Goal: Task Accomplishment & Management: Use online tool/utility

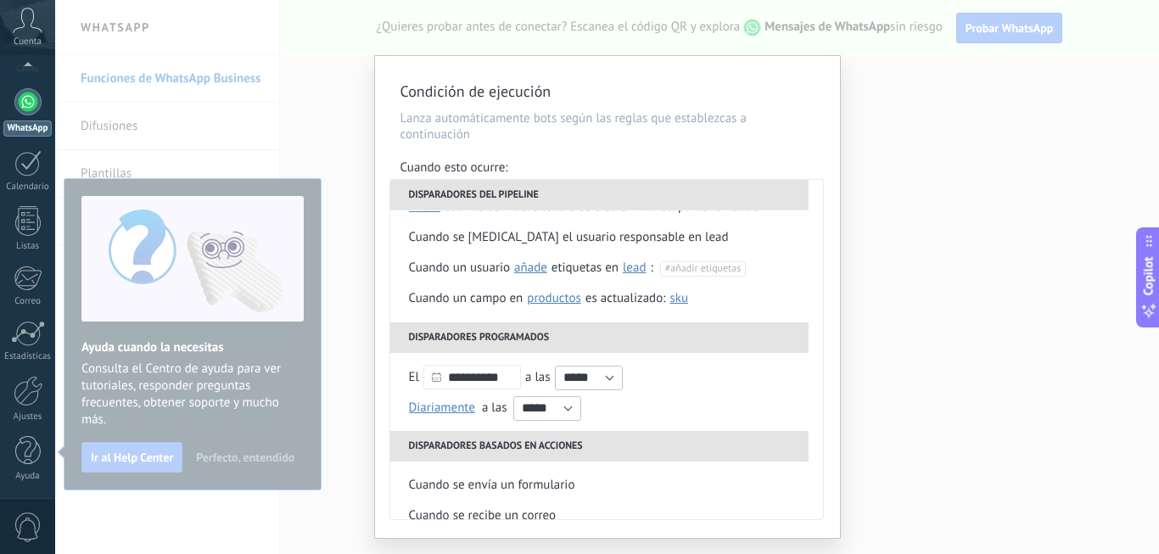
scroll to position [170, 0]
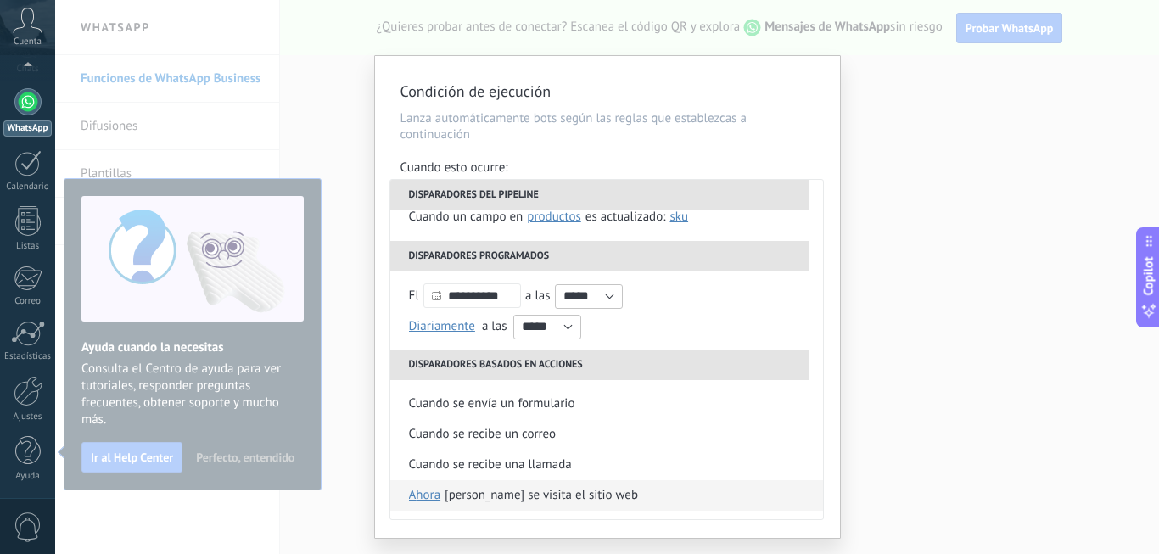
click at [421, 497] on span "ahora" at bounding box center [425, 495] width 32 height 31
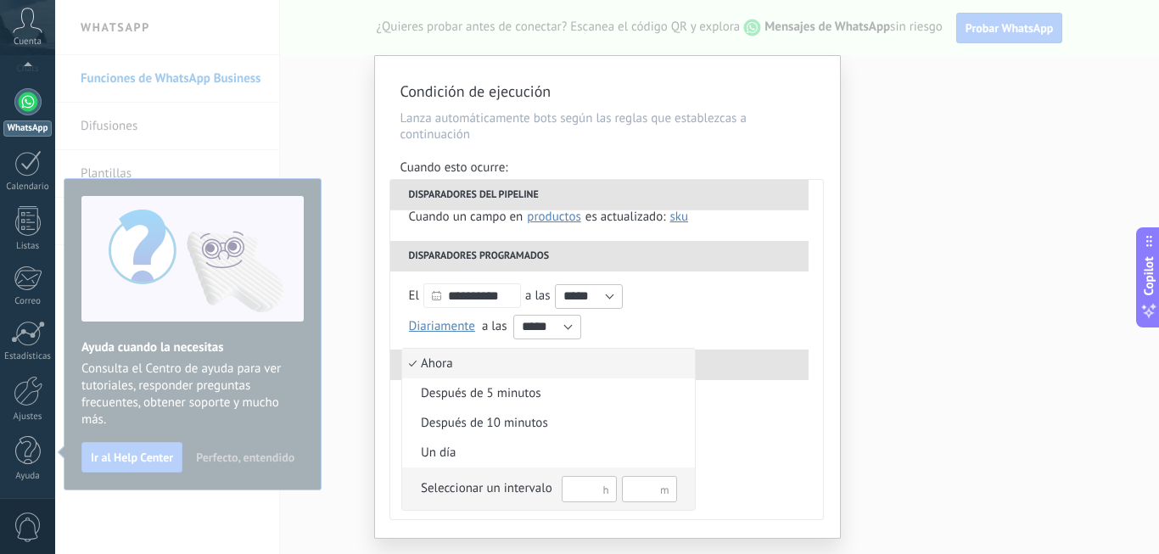
click at [598, 489] on input "text" at bounding box center [589, 489] width 55 height 26
type input "**"
click at [636, 491] on input "text" at bounding box center [649, 489] width 55 height 26
type input "**"
drag, startPoint x: 1157, startPoint y: 131, endPoint x: 1158, endPoint y: 394, distance: 263.0
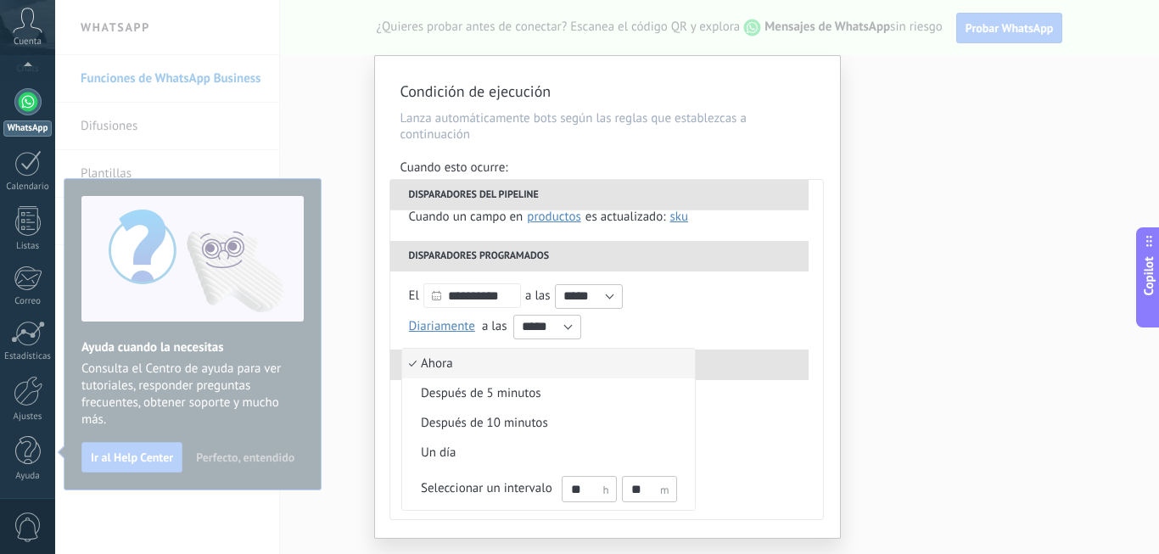
click at [1158, 394] on div at bounding box center [579, 277] width 1159 height 554
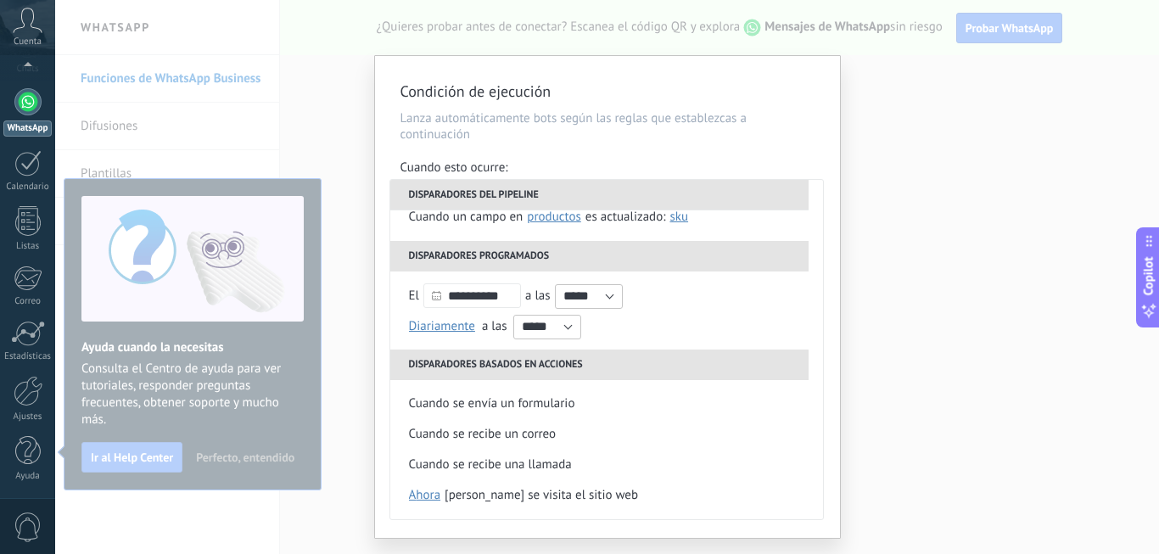
scroll to position [40, 0]
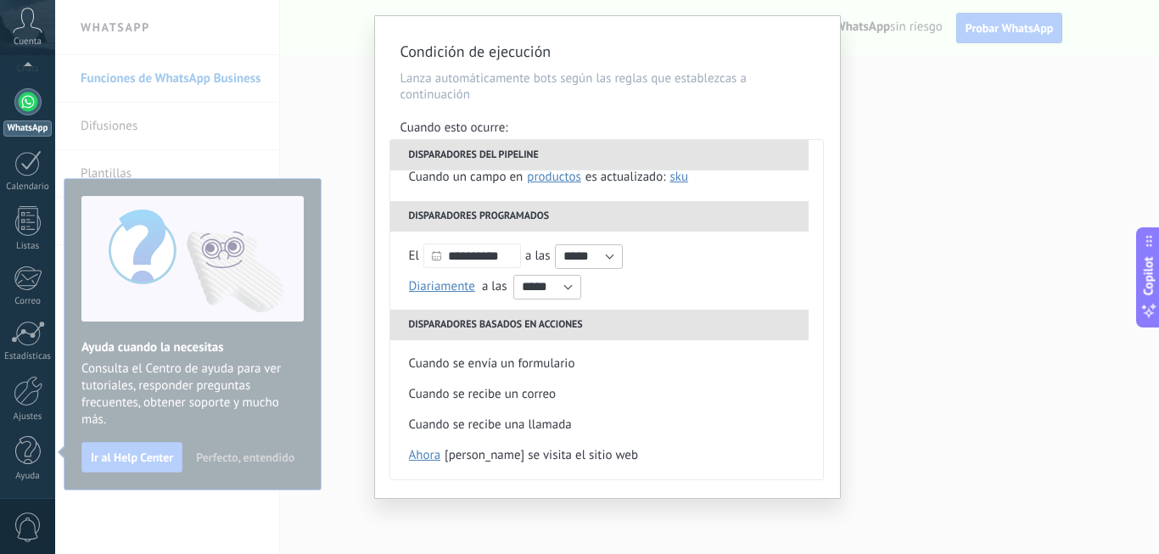
click at [1150, 244] on use at bounding box center [1148, 241] width 6 height 11
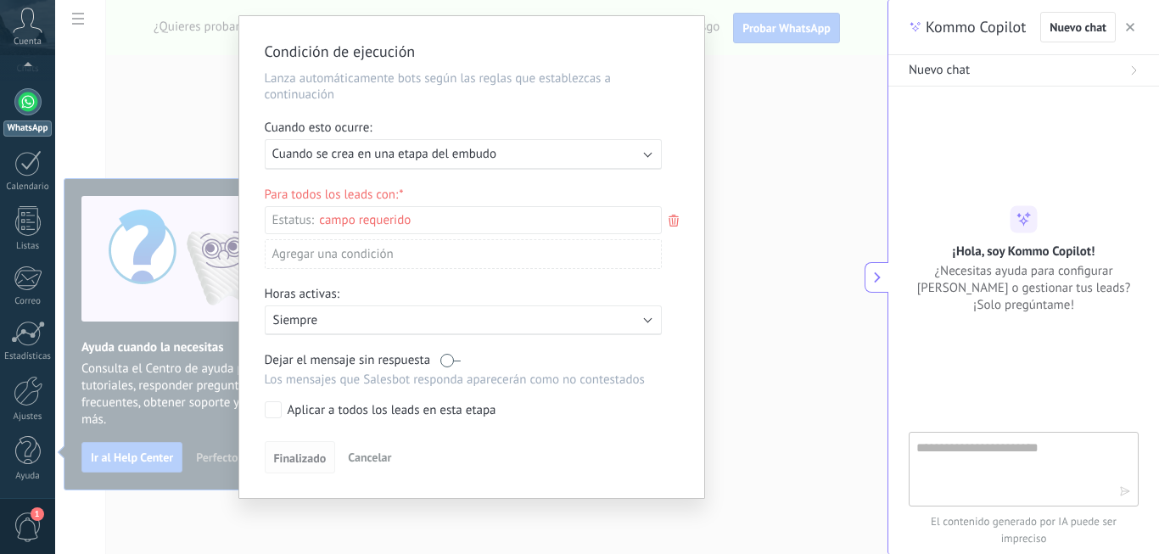
click at [297, 452] on span "Finalizado" at bounding box center [300, 458] width 53 height 12
click at [303, 458] on span "Finalizado" at bounding box center [300, 458] width 53 height 12
click at [294, 458] on span "Finalizado" at bounding box center [300, 458] width 53 height 12
click at [0, 0] on div "Incoming leads Contacto inicial Negociación Debate contractual Discusión de con…" at bounding box center [0, 0] width 0 height 0
click at [0, 0] on label "Contacto inicial" at bounding box center [0, 0] width 0 height 0
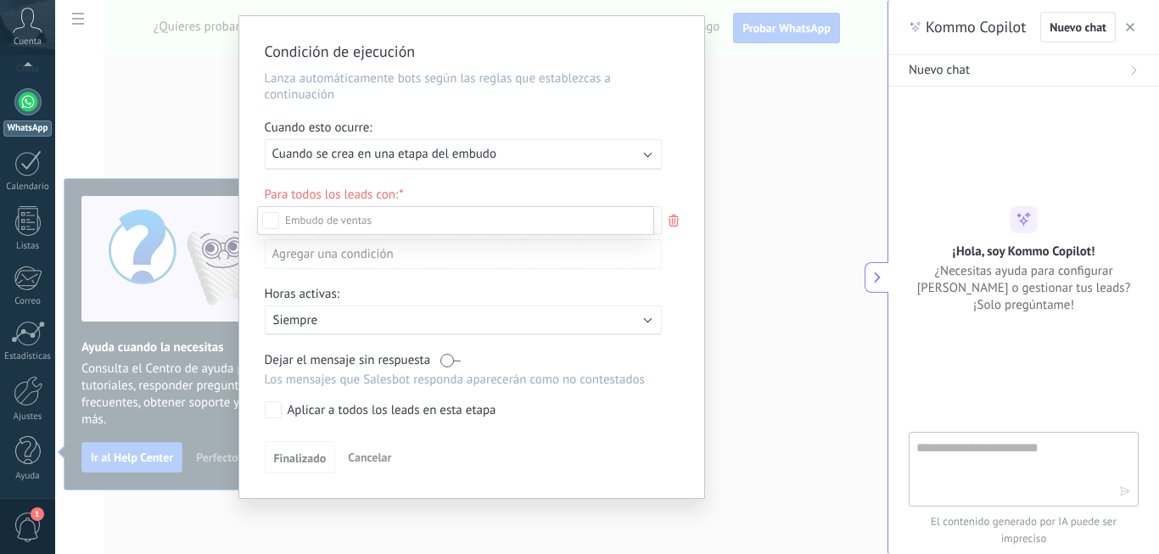
click at [501, 465] on div "Incoming leads Contacto inicial Negociación Debate contractual Discusión de con…" at bounding box center [455, 378] width 397 height 345
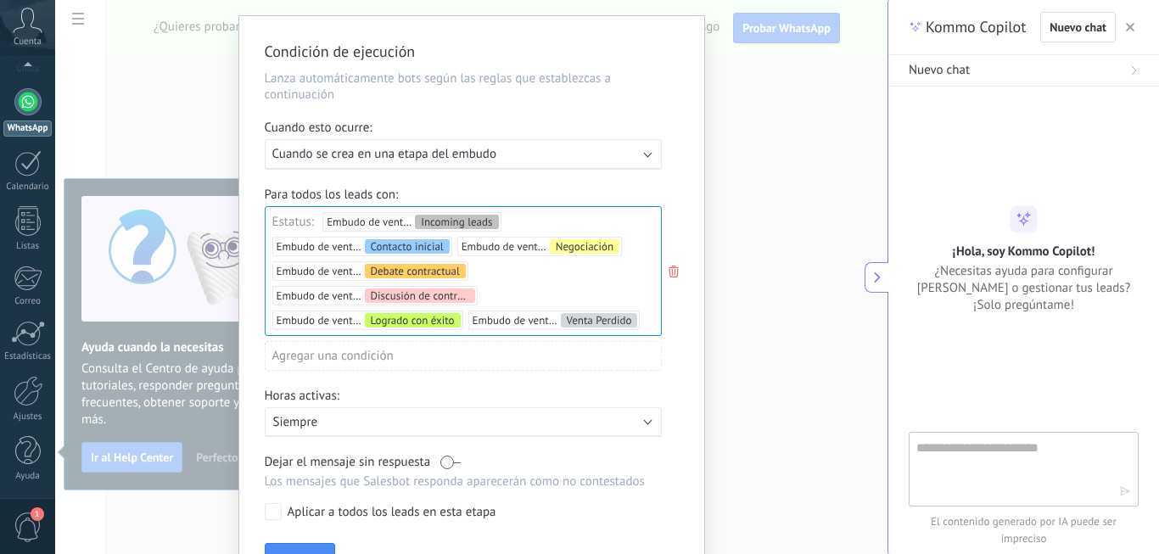
drag, startPoint x: 1158, startPoint y: 255, endPoint x: 1158, endPoint y: 363, distance: 107.7
drag, startPoint x: 1155, startPoint y: 325, endPoint x: 1146, endPoint y: 388, distance: 63.4
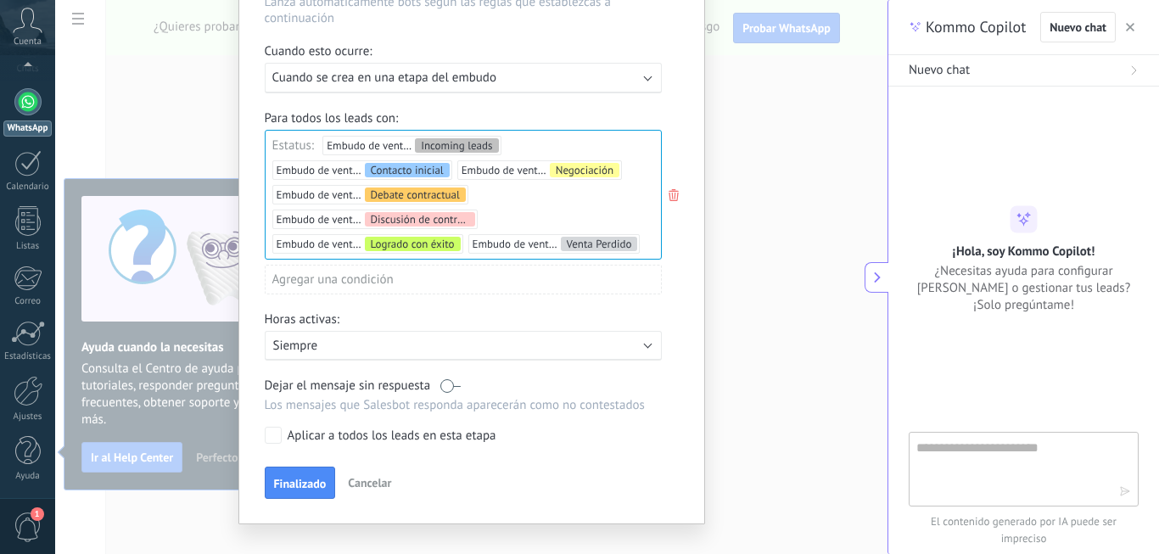
scroll to position [142, 0]
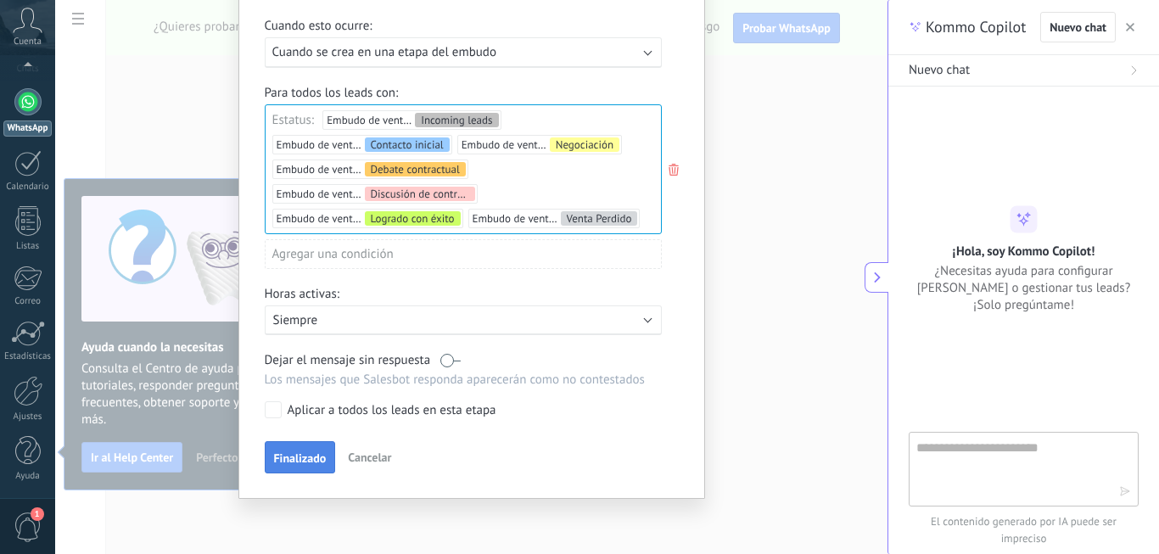
click at [284, 464] on span "Finalizado" at bounding box center [300, 458] width 53 height 12
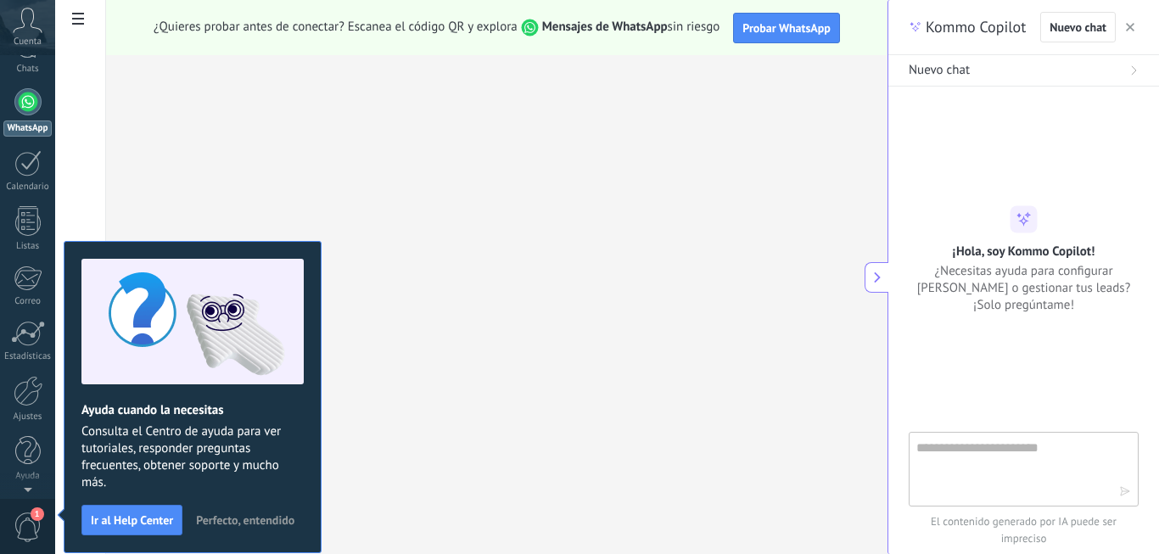
scroll to position [0, 0]
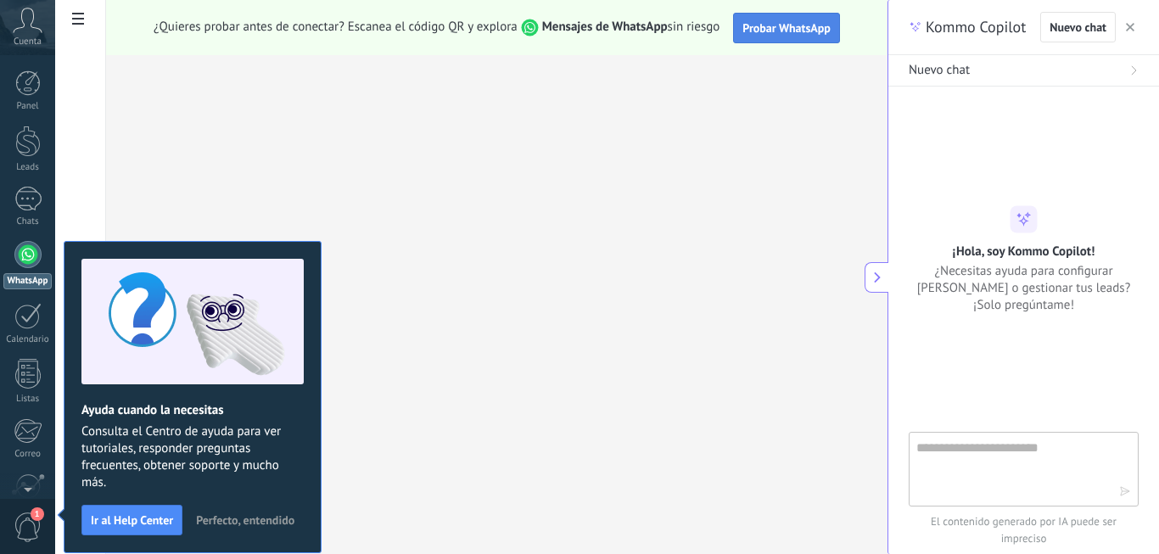
click at [771, 29] on span "Probar WhatsApp" at bounding box center [786, 27] width 88 height 15
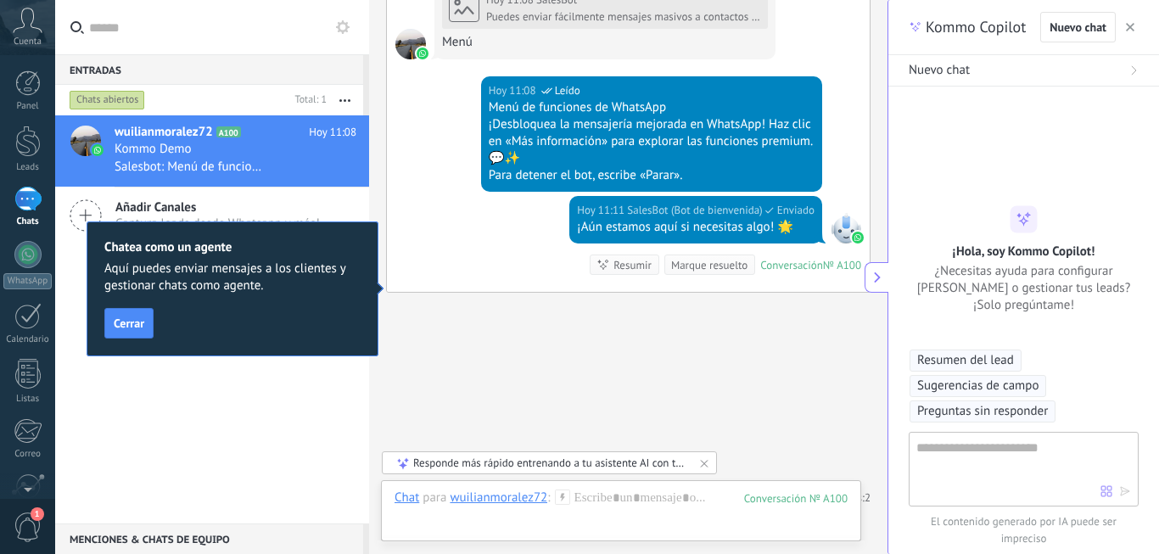
scroll to position [1675, 0]
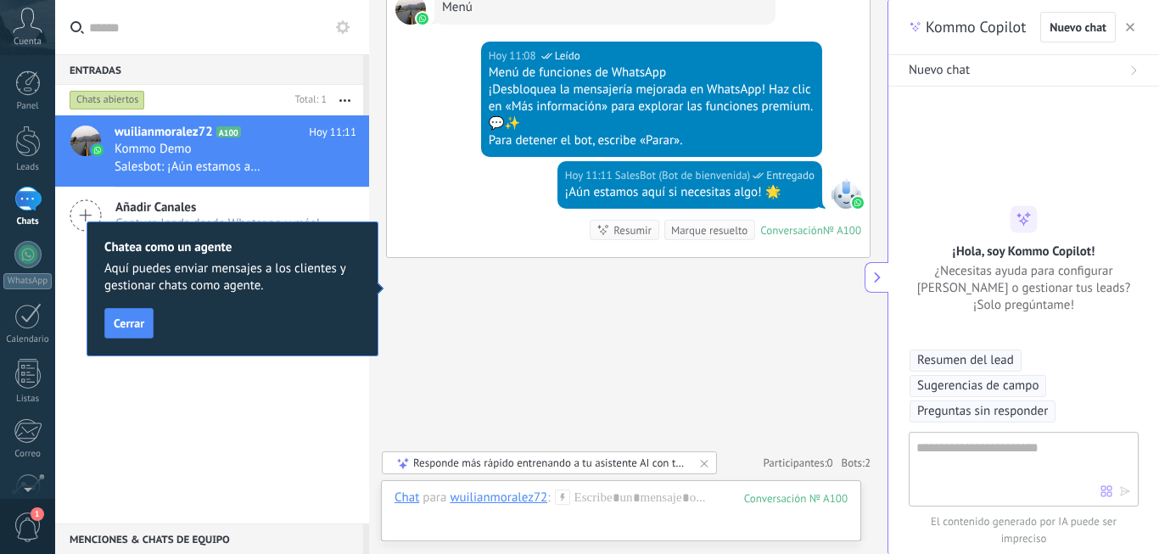
click at [400, 462] on icon at bounding box center [402, 462] width 11 height 11
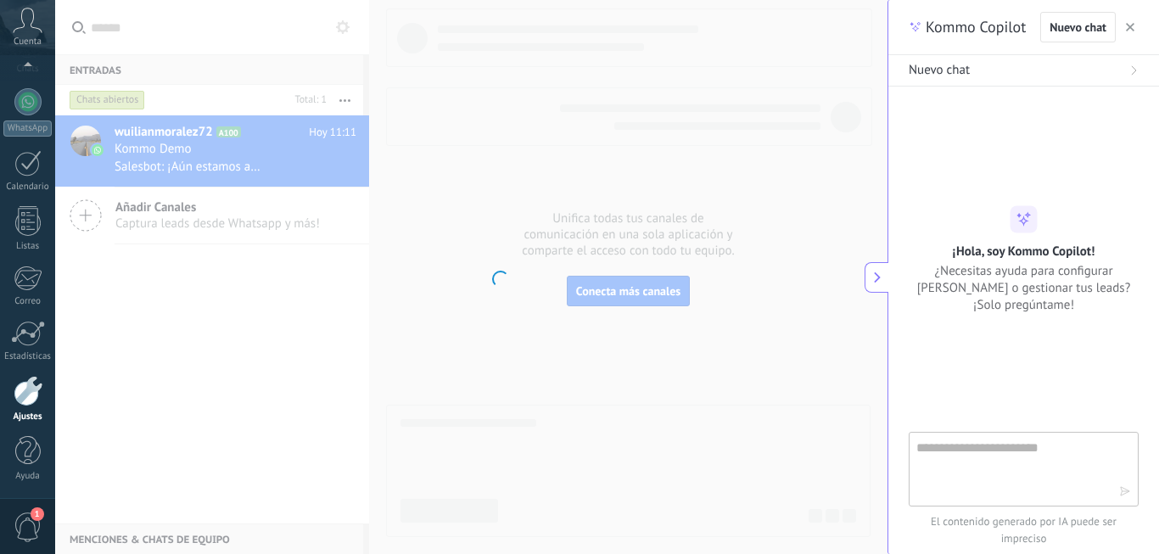
scroll to position [153, 0]
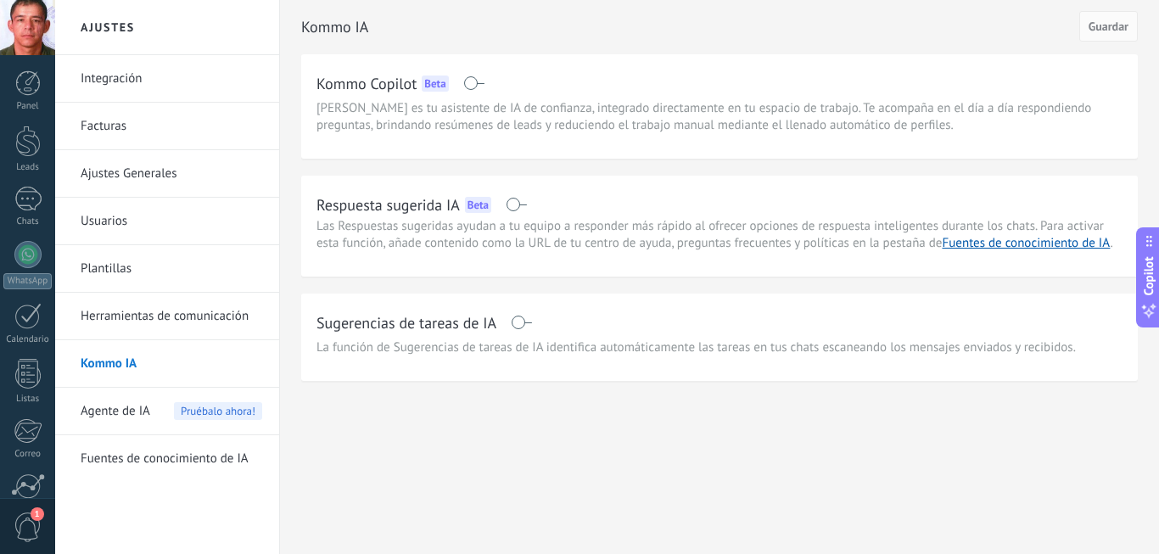
click at [519, 321] on span at bounding box center [521, 323] width 21 height 14
click at [1107, 18] on button "Guardar" at bounding box center [1108, 26] width 59 height 31
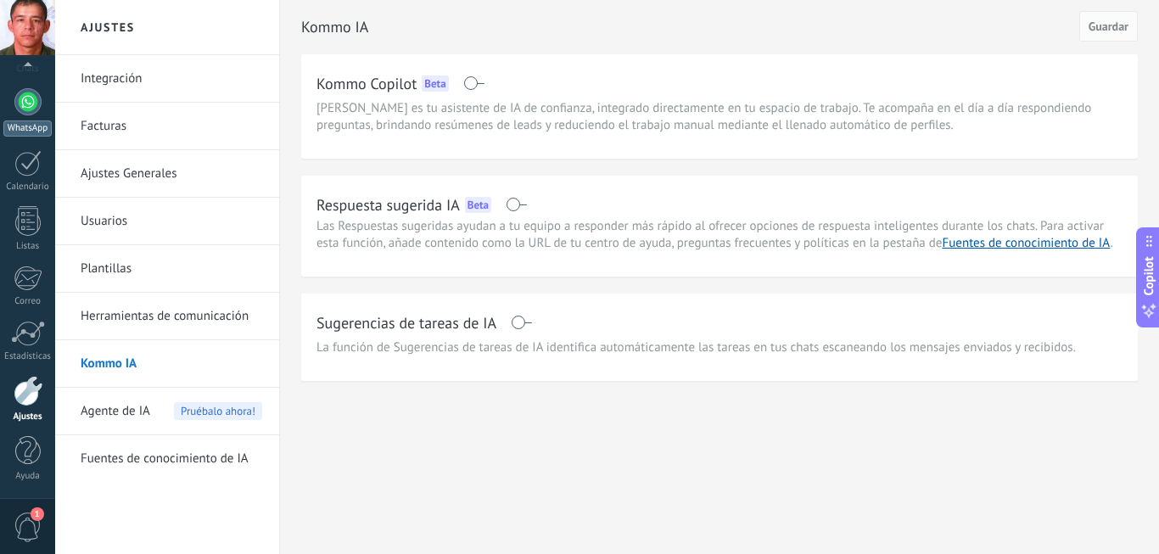
click at [27, 128] on div "WhatsApp" at bounding box center [27, 128] width 48 height 16
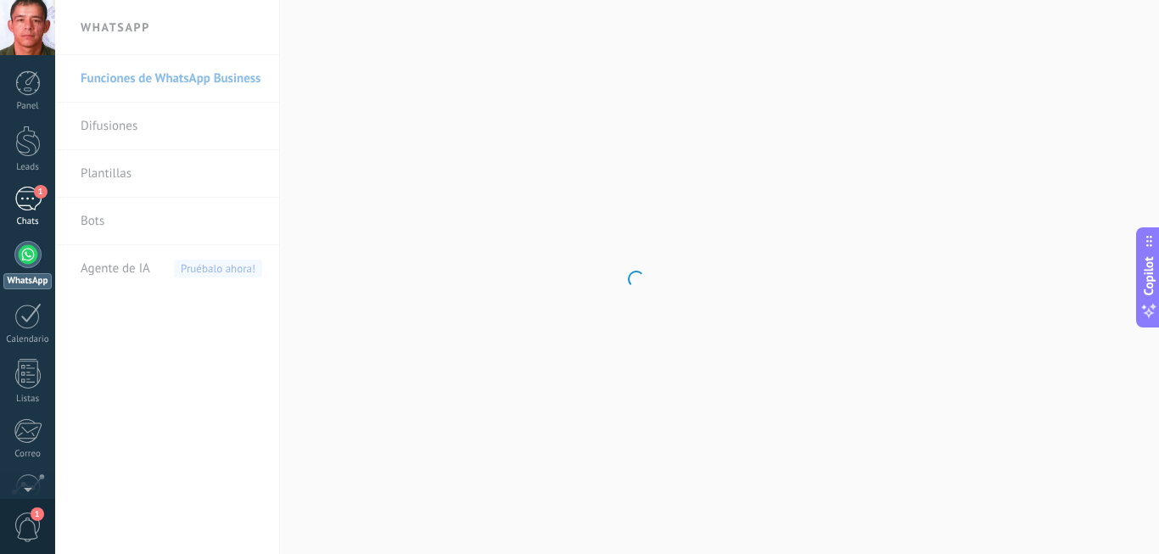
click at [23, 197] on div "1" at bounding box center [27, 199] width 27 height 25
